Goal: Information Seeking & Learning: Learn about a topic

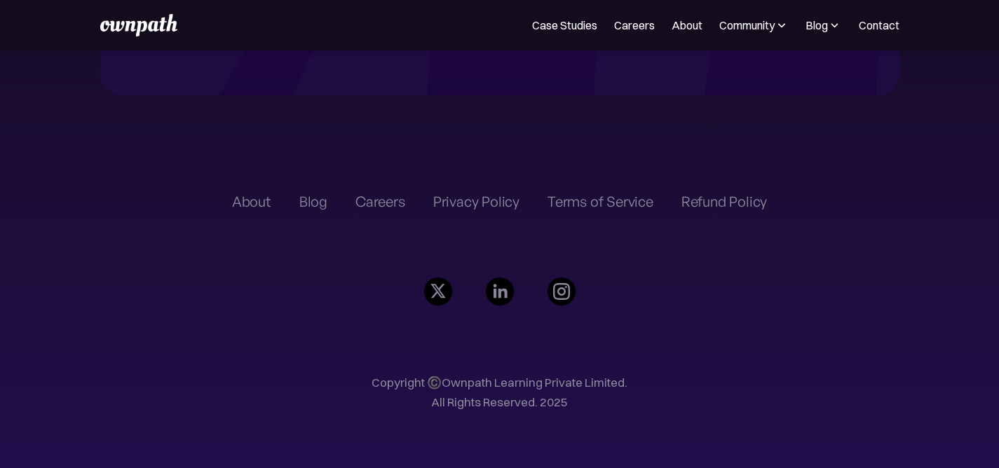
scroll to position [3189, 0]
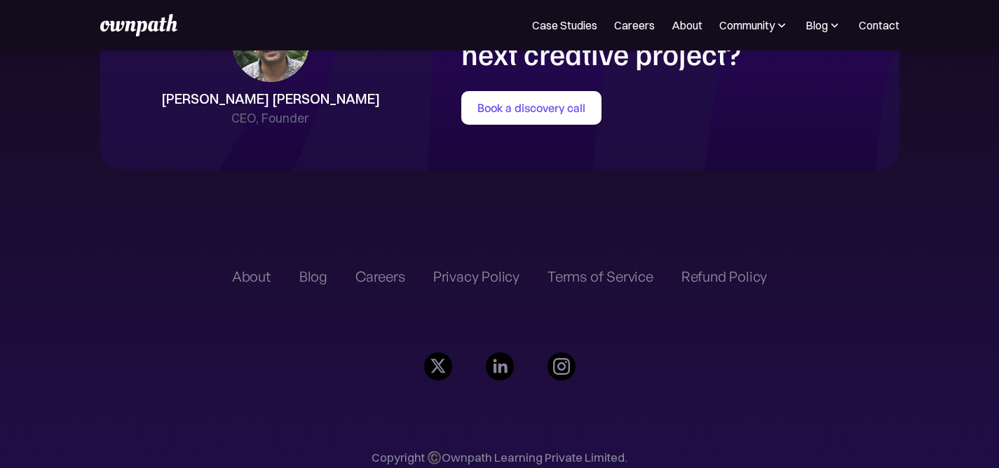
click at [385, 285] on div "Careers" at bounding box center [380, 276] width 50 height 17
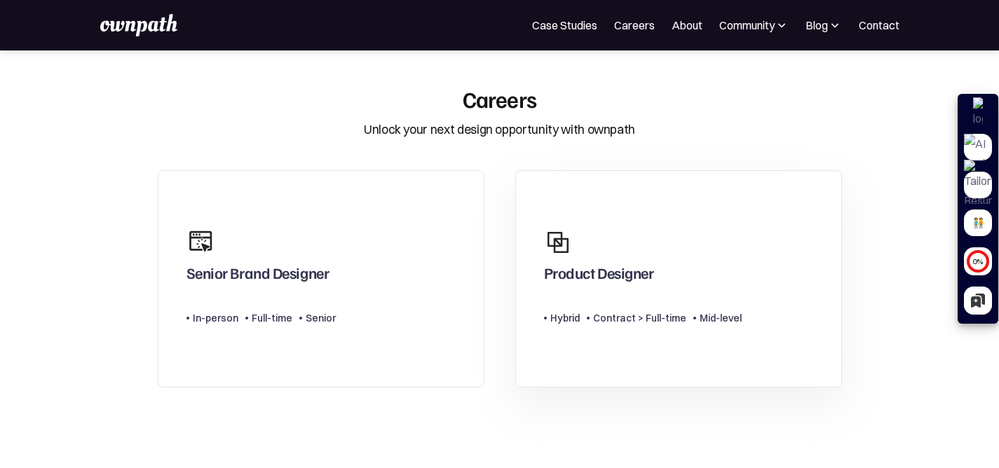
click at [718, 296] on div "Product Designer Type Level Hybrid Contract > Full-time Mid-level" at bounding box center [643, 279] width 198 height 116
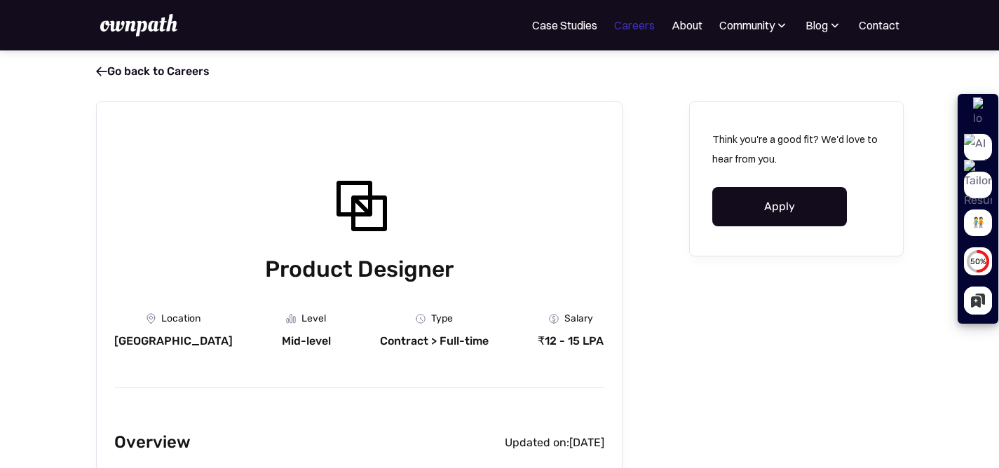
click at [623, 22] on link "Careers" at bounding box center [634, 25] width 41 height 17
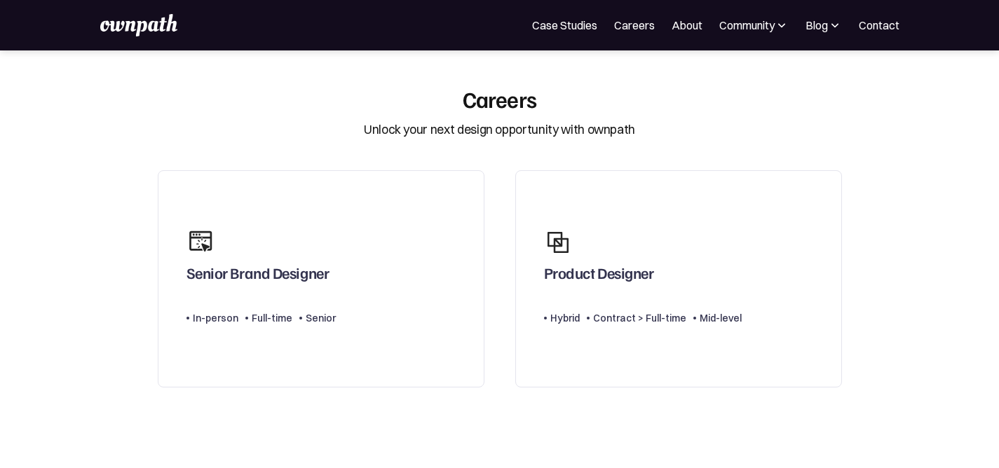
scroll to position [416, 0]
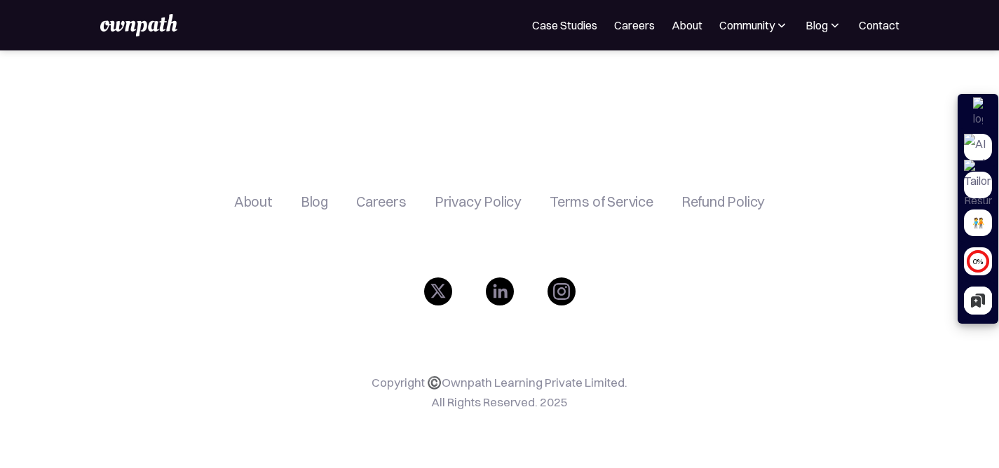
click at [137, 16] on img at bounding box center [138, 25] width 77 height 22
